Goal: Information Seeking & Learning: Learn about a topic

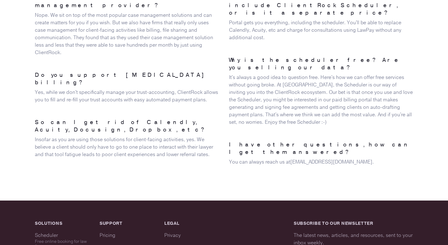
scroll to position [1542, 0]
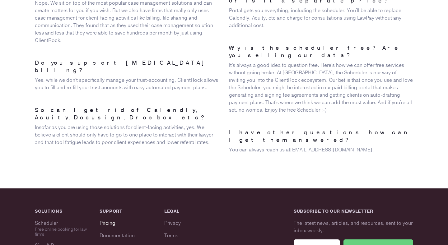
click at [107, 220] on link "Pricing" at bounding box center [108, 223] width 16 height 7
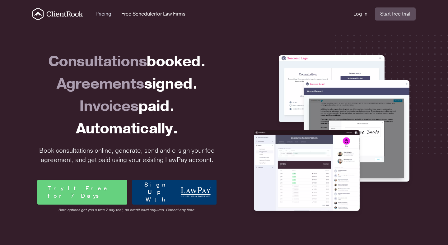
click at [108, 12] on link "Pricing" at bounding box center [103, 13] width 16 height 7
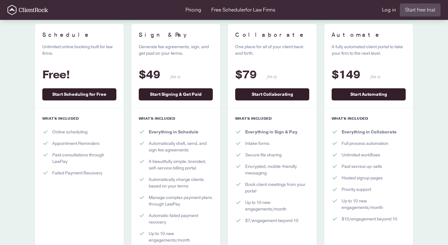
scroll to position [98, 0]
